Goal: Task Accomplishment & Management: Manage account settings

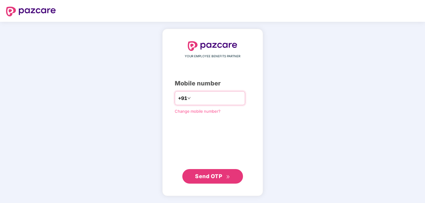
type input "**********"
click at [225, 174] on span "Send OTP" at bounding box center [212, 176] width 35 height 8
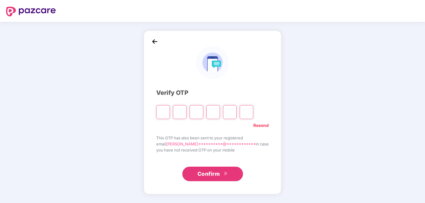
type input "*"
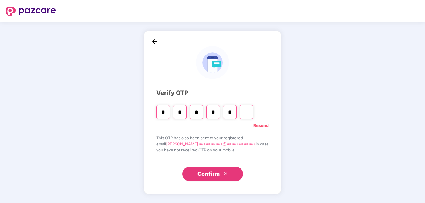
type input "*"
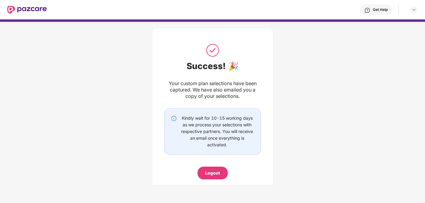
click at [216, 85] on div "Your custom plan selections have been captured. We have also emailed you a copy…" at bounding box center [213, 89] width 97 height 19
click at [186, 94] on div "Your custom plan selections have been captured. We have also emailed you a copy…" at bounding box center [213, 89] width 97 height 19
